Goal: Transaction & Acquisition: Purchase product/service

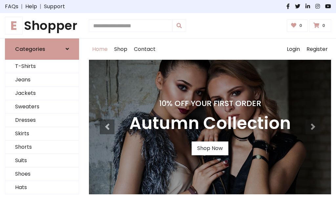
click at [168, 108] on h4 "10% Off Your First Order" at bounding box center [209, 103] width 161 height 9
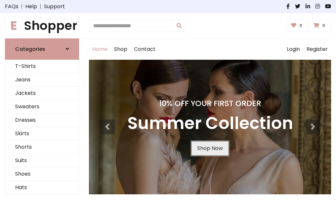
click at [210, 148] on link "Shop Now" at bounding box center [210, 148] width 37 height 14
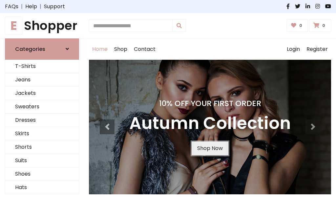
click at [210, 148] on link "Shop Now" at bounding box center [210, 148] width 37 height 14
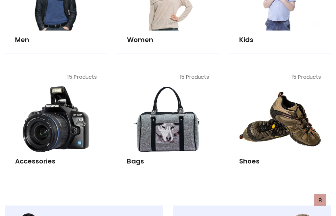
scroll to position [654, 0]
